Goal: Task Accomplishment & Management: Manage account settings

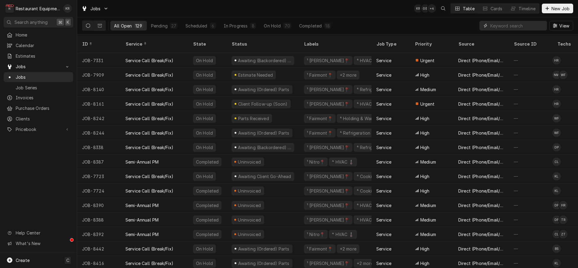
click at [508, 24] on input "Dynamic Content Wrapper" at bounding box center [517, 26] width 54 height 10
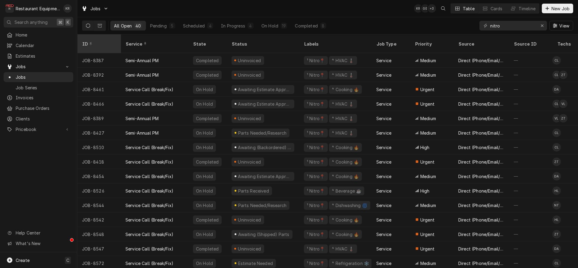
click at [93, 41] on div "ID" at bounding box center [98, 44] width 33 height 6
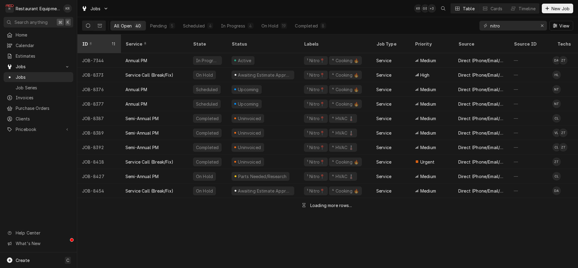
click at [93, 41] on div "ID" at bounding box center [96, 44] width 28 height 6
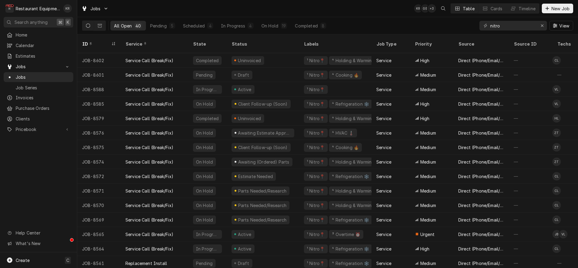
click at [93, 41] on div "ID" at bounding box center [96, 44] width 28 height 6
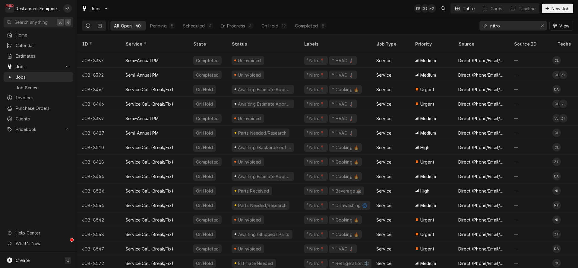
click at [93, 41] on div "ID" at bounding box center [98, 44] width 33 height 6
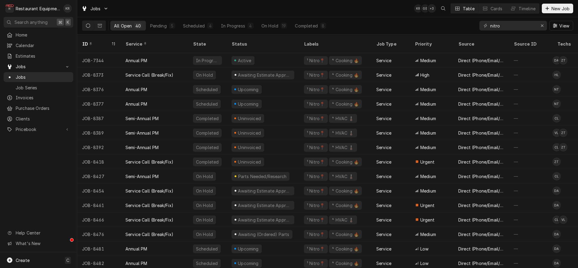
click at [93, 41] on div "ID" at bounding box center [96, 44] width 28 height 6
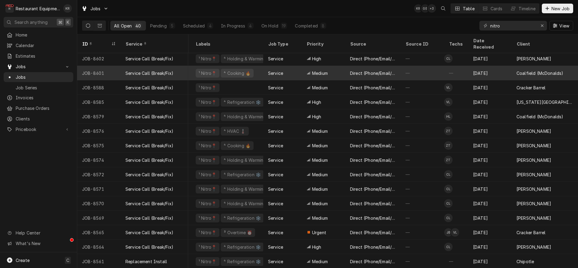
scroll to position [2, 0]
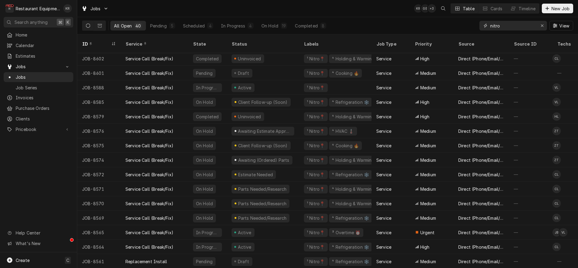
drag, startPoint x: 512, startPoint y: 26, endPoint x: 463, endPoint y: 27, distance: 48.8
click at [490, 27] on input "nitro" at bounding box center [512, 26] width 45 height 10
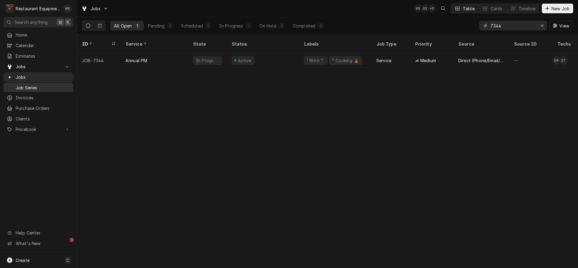
type input "7344"
click at [542, 25] on icon "Erase input" at bounding box center [542, 26] width 3 height 4
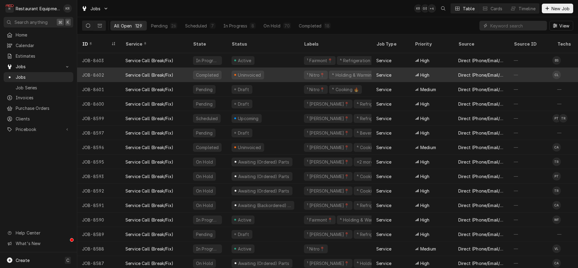
click at [190, 68] on div "Completed" at bounding box center [207, 75] width 39 height 14
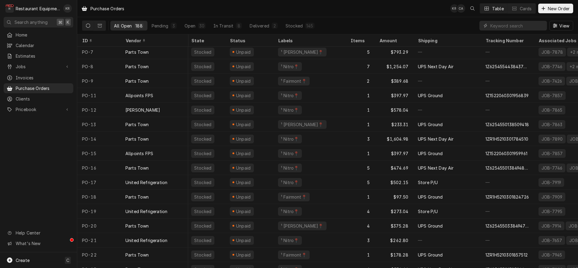
scroll to position [2, 102]
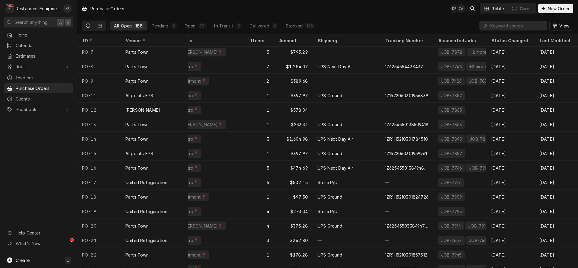
click at [545, 40] on div "Last Modified" at bounding box center [555, 40] width 33 height 6
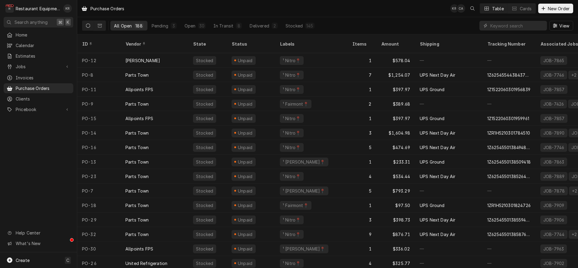
scroll to position [0, 102]
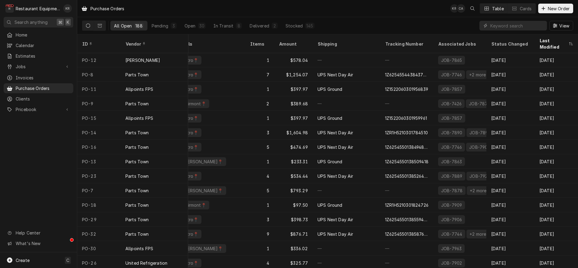
click at [544, 40] on div "Last Modified" at bounding box center [553, 43] width 28 height 13
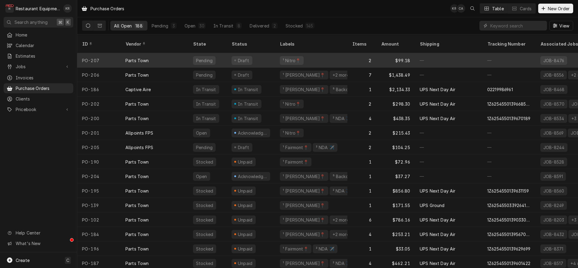
click at [232, 56] on div "Draft" at bounding box center [242, 60] width 21 height 9
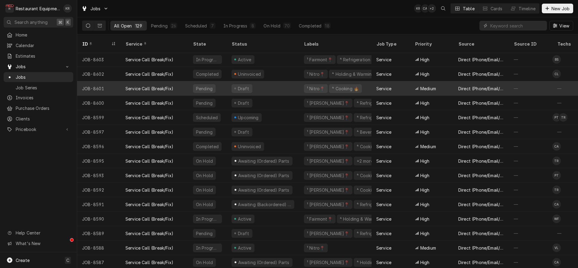
scroll to position [2, 0]
click at [263, 80] on div "Draft" at bounding box center [263, 87] width 72 height 14
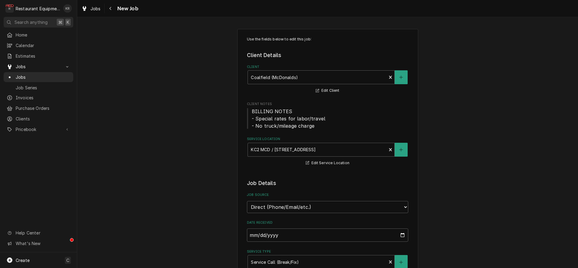
type textarea "x"
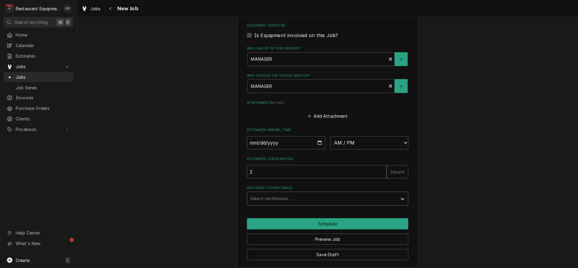
scroll to position [436, 0]
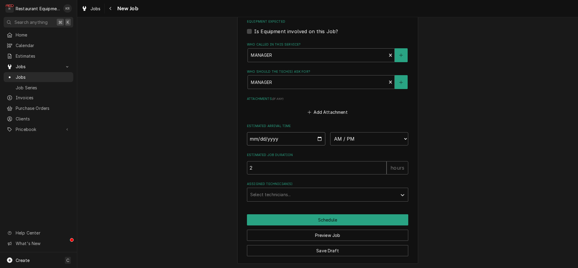
click at [321, 138] on input "Date" at bounding box center [286, 138] width 78 height 13
type input "2025-08-19"
type textarea "x"
click at [330, 132] on select "AM / PM 6:00 AM 6:15 AM 6:30 AM 6:45 AM 7:00 AM 7:15 AM 7:30 AM 7:45 AM 8:00 AM…" at bounding box center [369, 138] width 78 height 13
select select "14:00:00"
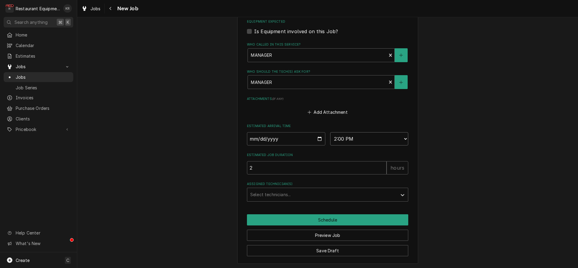
click option "2:00 PM" at bounding box center [0, 0] width 0 height 0
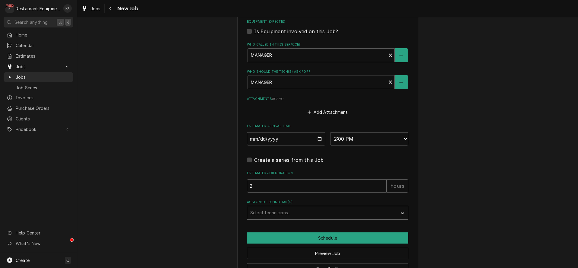
type textarea "x"
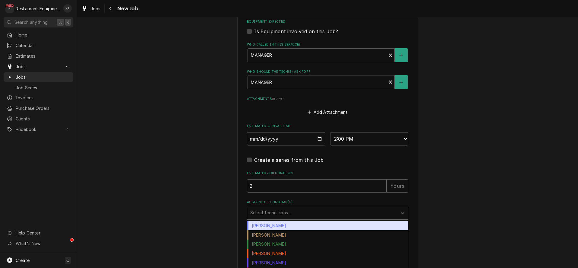
click at [274, 217] on div "Assigned Technician(s)" at bounding box center [322, 212] width 144 height 11
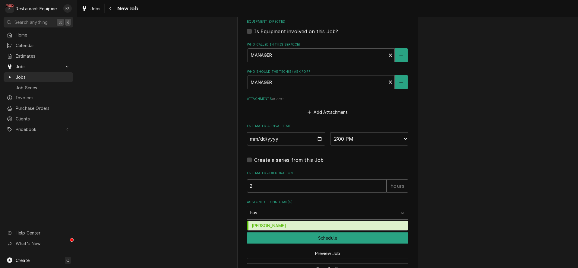
type input "hust"
click at [300, 226] on div "Huston Lewis" at bounding box center [327, 225] width 161 height 9
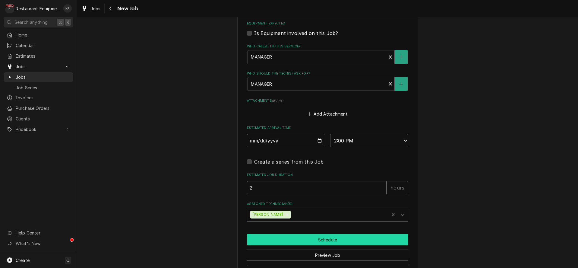
click at [302, 242] on button "Schedule" at bounding box center [327, 239] width 161 height 11
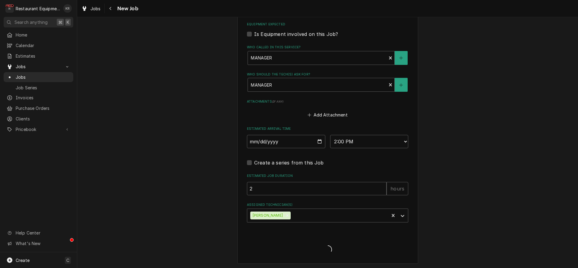
type textarea "x"
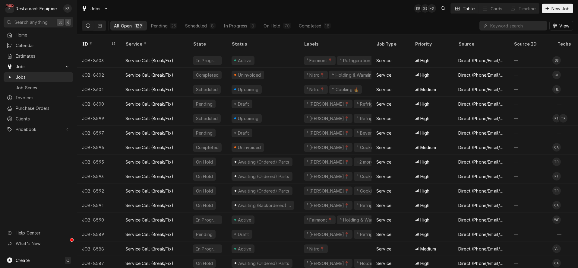
scroll to position [0, 0]
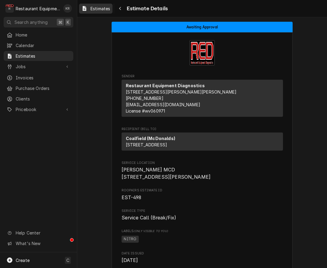
click at [97, 8] on span "Estimates" at bounding box center [100, 8] width 20 height 6
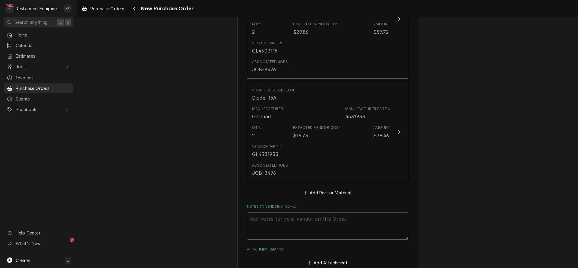
scroll to position [349, 0]
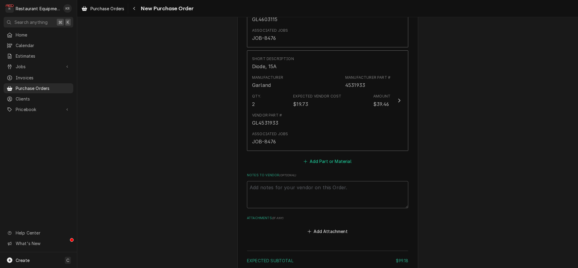
click at [328, 160] on button "Add Part or Material" at bounding box center [328, 161] width 50 height 8
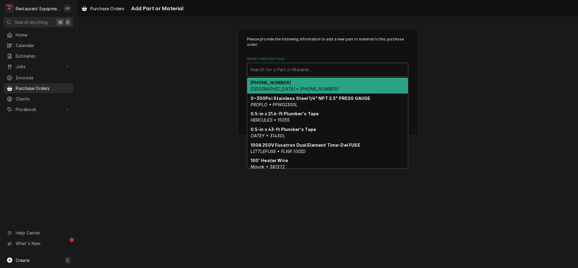
click at [283, 70] on div "Short Description" at bounding box center [327, 69] width 155 height 11
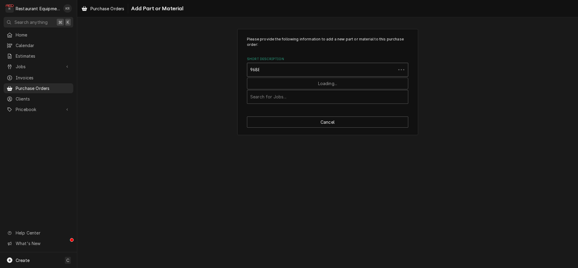
type input "96887"
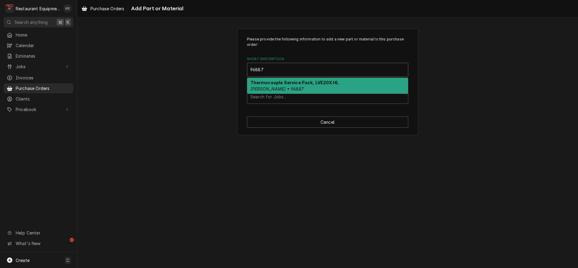
click at [290, 84] on strong "Thermocouple Service Pack, LVE20X HL" at bounding box center [295, 82] width 88 height 5
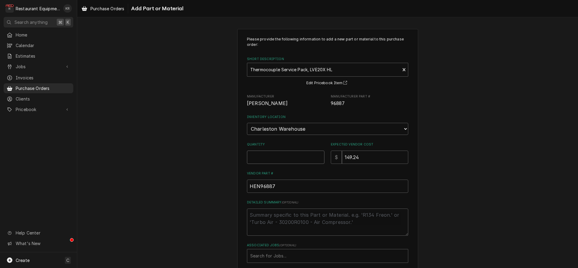
click at [282, 157] on input "Quantity" at bounding box center [285, 156] width 77 height 13
type textarea "x"
type input "3"
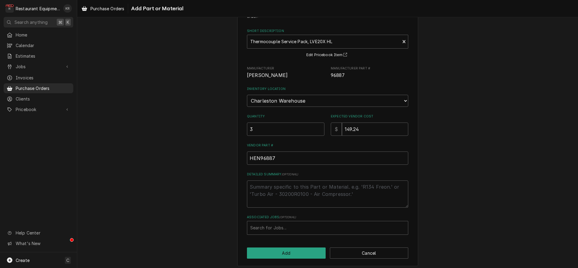
scroll to position [31, 0]
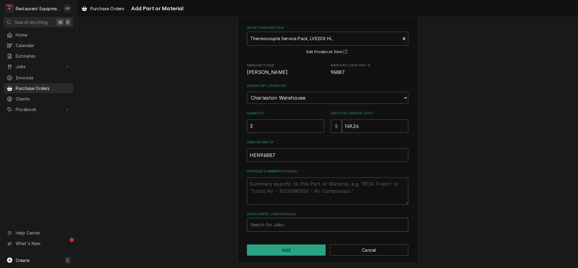
click at [285, 224] on div "Associated Jobs" at bounding box center [327, 224] width 155 height 11
type input "8373"
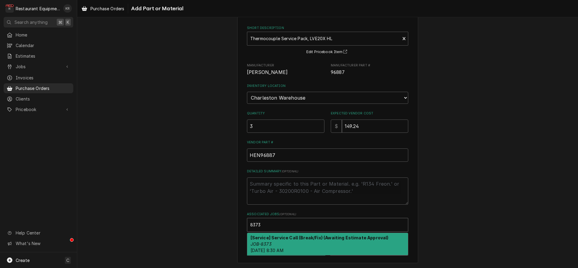
click at [288, 245] on div "[Service] Service Call (Break/Fix) (Awaiting Estimate Approval) JOB-8373 Tue, A…" at bounding box center [327, 244] width 161 height 22
type textarea "x"
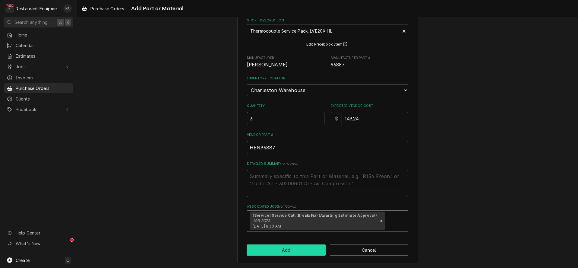
click at [288, 245] on button "Add" at bounding box center [286, 249] width 79 height 11
type textarea "x"
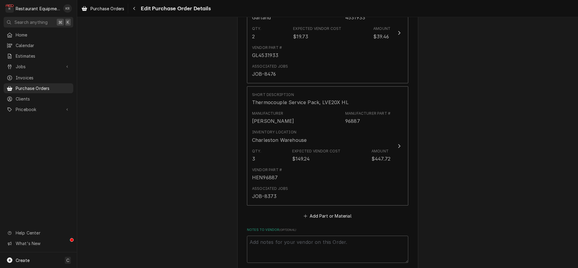
scroll to position [455, 0]
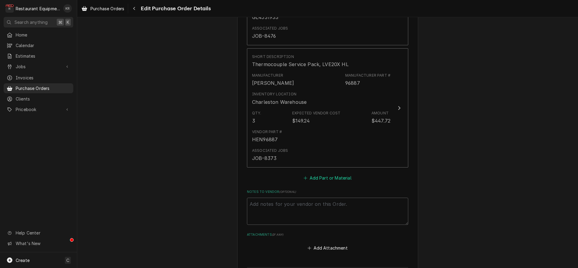
click at [325, 175] on button "Add Part or Material" at bounding box center [328, 178] width 50 height 8
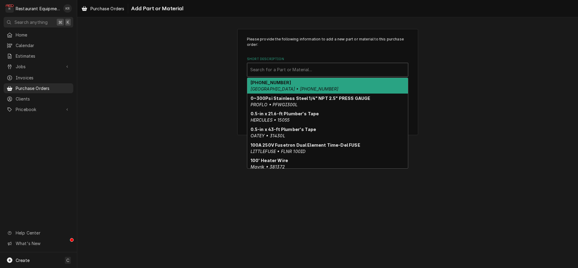
click at [278, 70] on div "Short Description" at bounding box center [327, 69] width 155 height 11
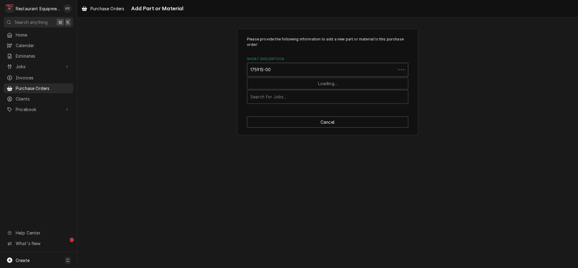
type input "175915-002"
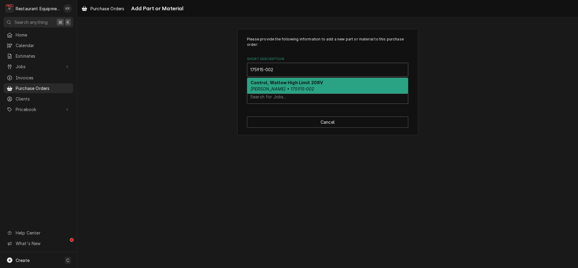
click at [287, 91] on div "Control, Watlow High Limit 208V Henny Penny • 175915-002" at bounding box center [327, 86] width 161 height 16
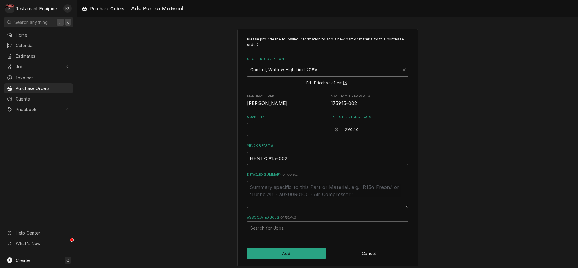
click at [271, 131] on input "Quantity" at bounding box center [285, 129] width 77 height 13
type textarea "x"
type input "3"
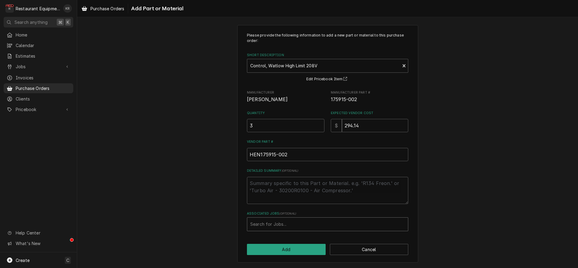
click at [273, 221] on div "Associated Jobs" at bounding box center [327, 224] width 155 height 11
type input "8373"
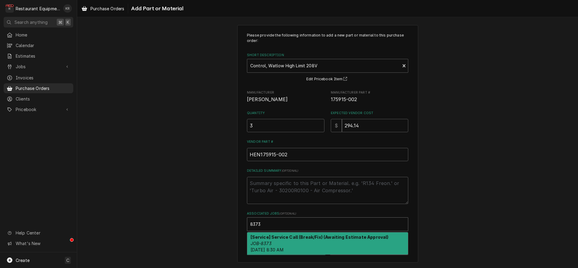
scroll to position [3, 0]
click at [272, 242] on div "[Service] Service Call (Break/Fix) (Awaiting Estimate Approval) JOB-8373 Tue, A…" at bounding box center [327, 244] width 161 height 22
type textarea "x"
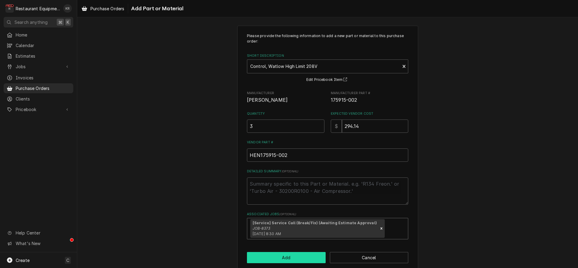
click at [285, 259] on button "Add" at bounding box center [286, 257] width 79 height 11
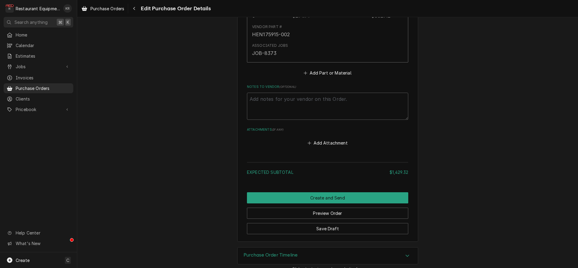
scroll to position [670, 0]
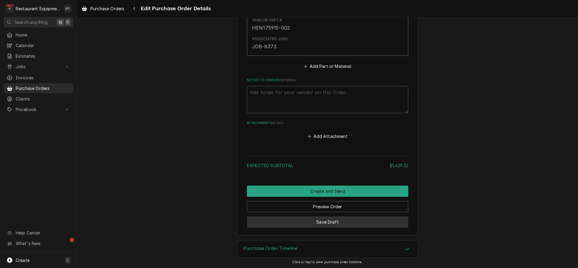
click at [324, 220] on button "Save Draft" at bounding box center [327, 221] width 161 height 11
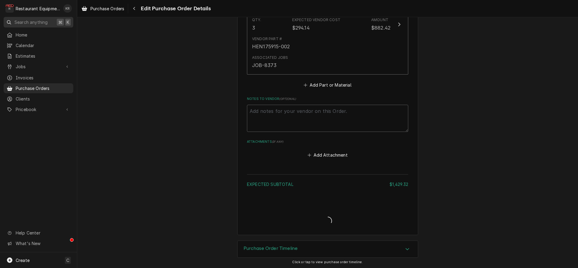
type textarea "x"
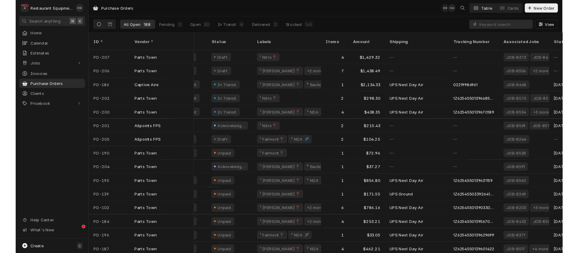
scroll to position [0, 25]
